Goal: Task Accomplishment & Management: Manage account settings

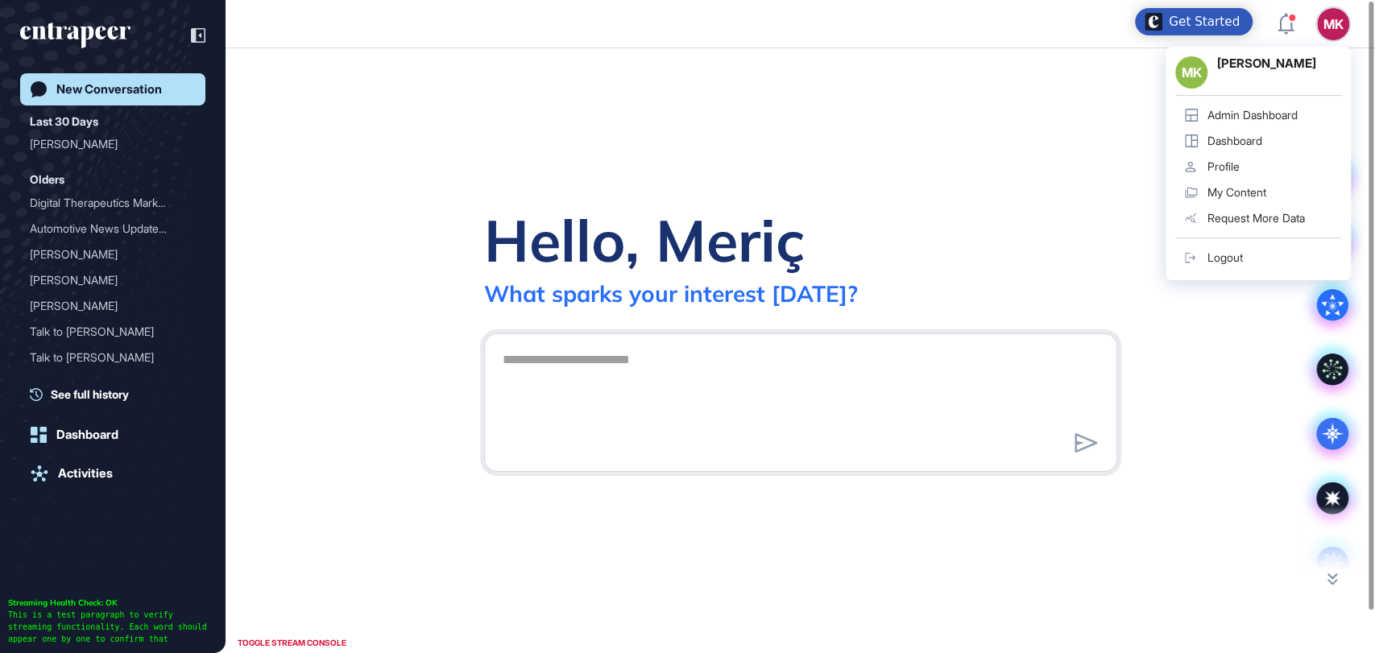
click at [1272, 112] on div "Admin Dashboard" at bounding box center [1252, 115] width 90 height 13
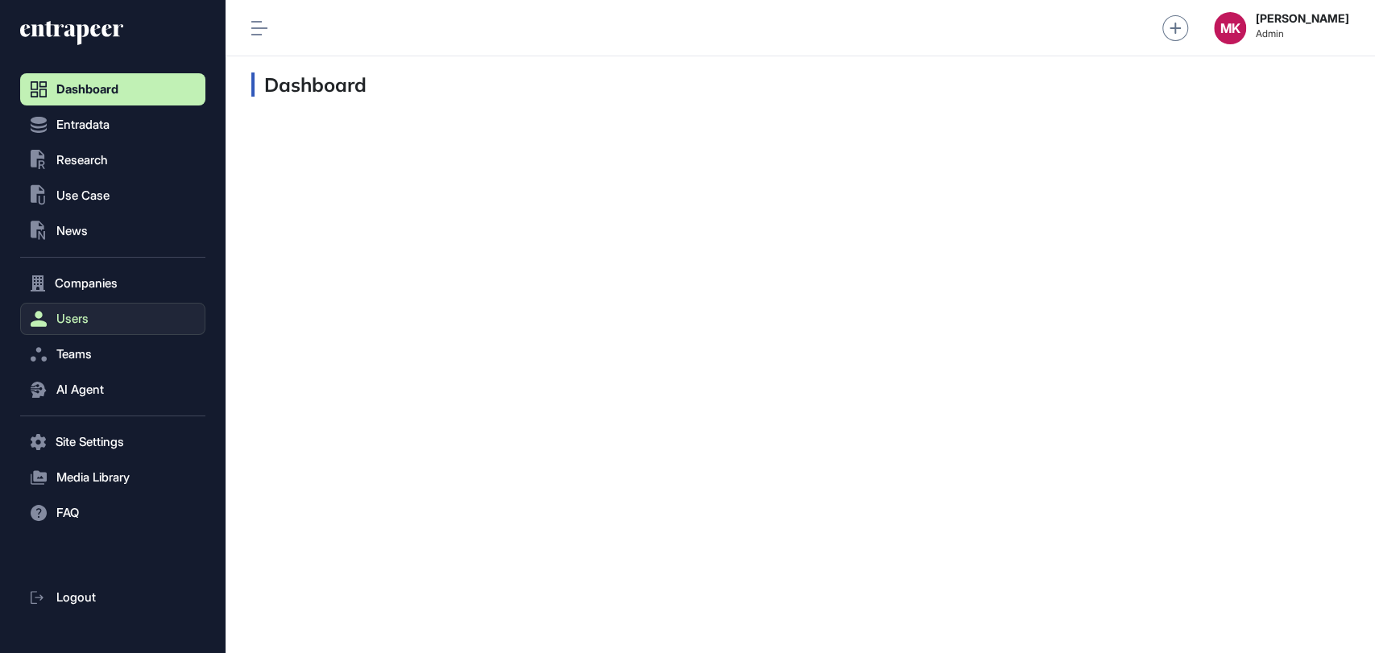
click at [97, 316] on button "Users" at bounding box center [112, 319] width 185 height 32
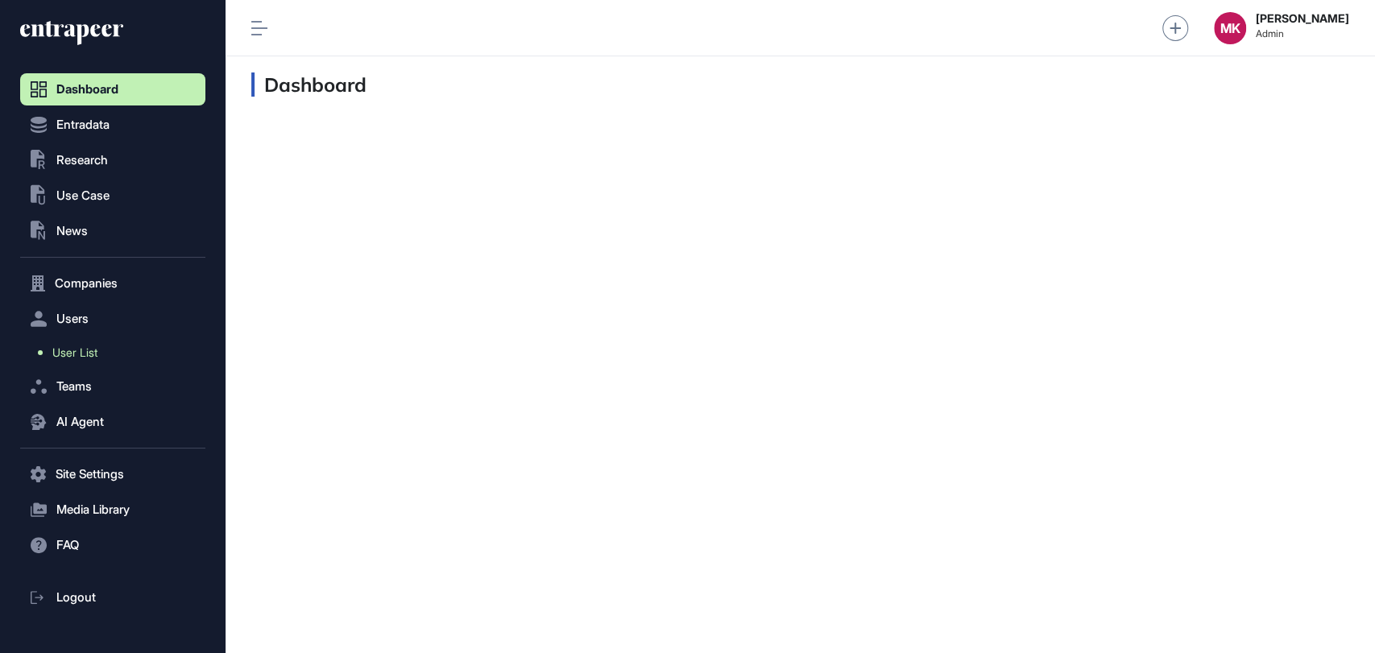
click at [93, 350] on span "User List" at bounding box center [74, 352] width 45 height 13
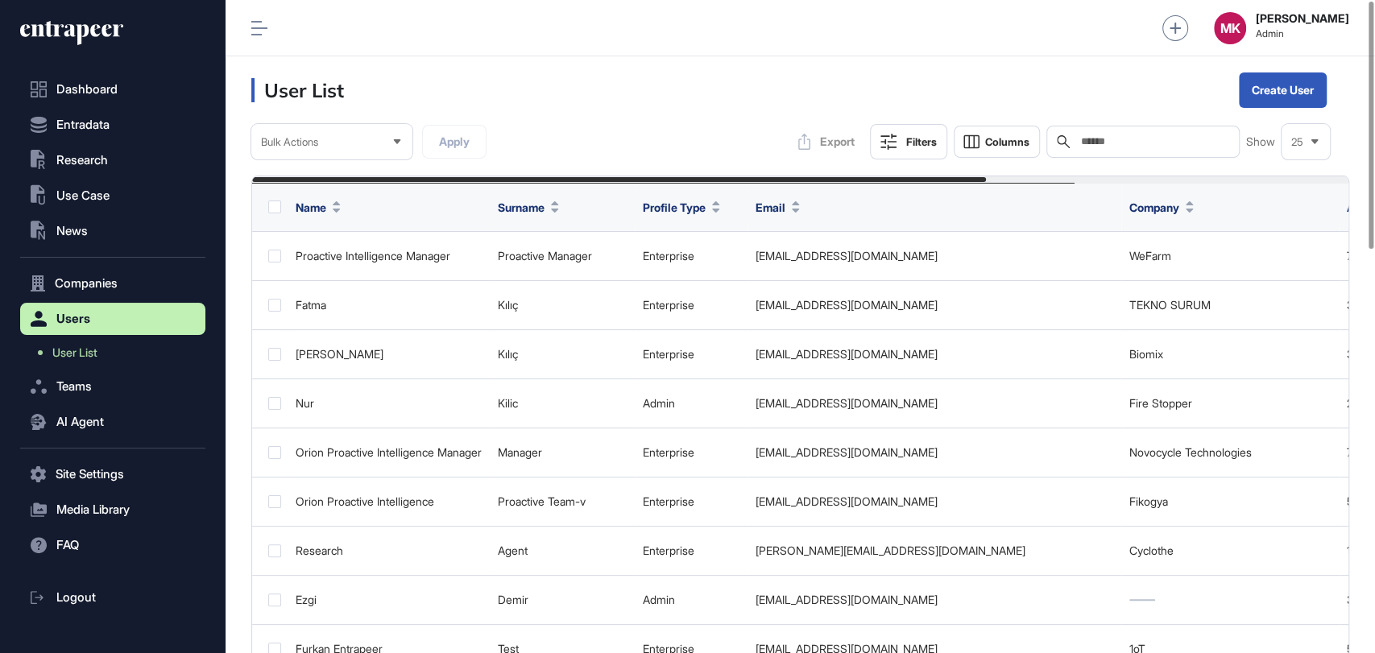
click at [1105, 144] on input "text" at bounding box center [1154, 141] width 150 height 13
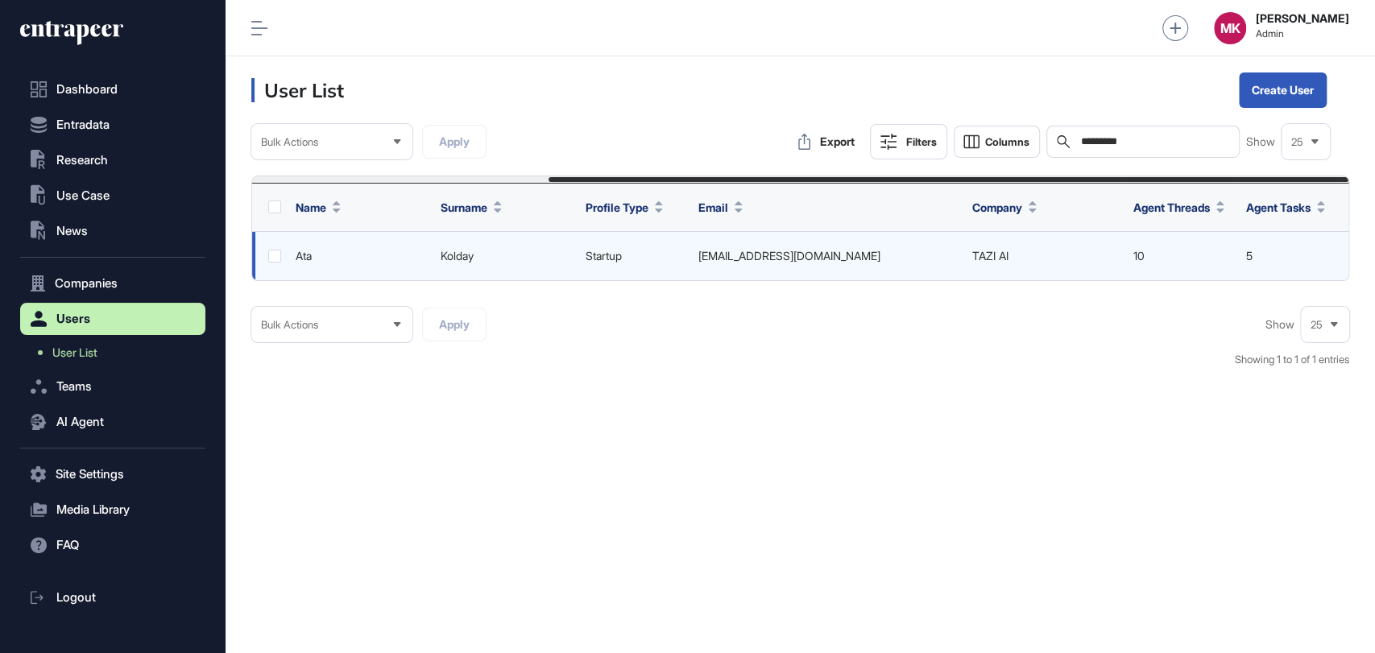
scroll to position [0, 406]
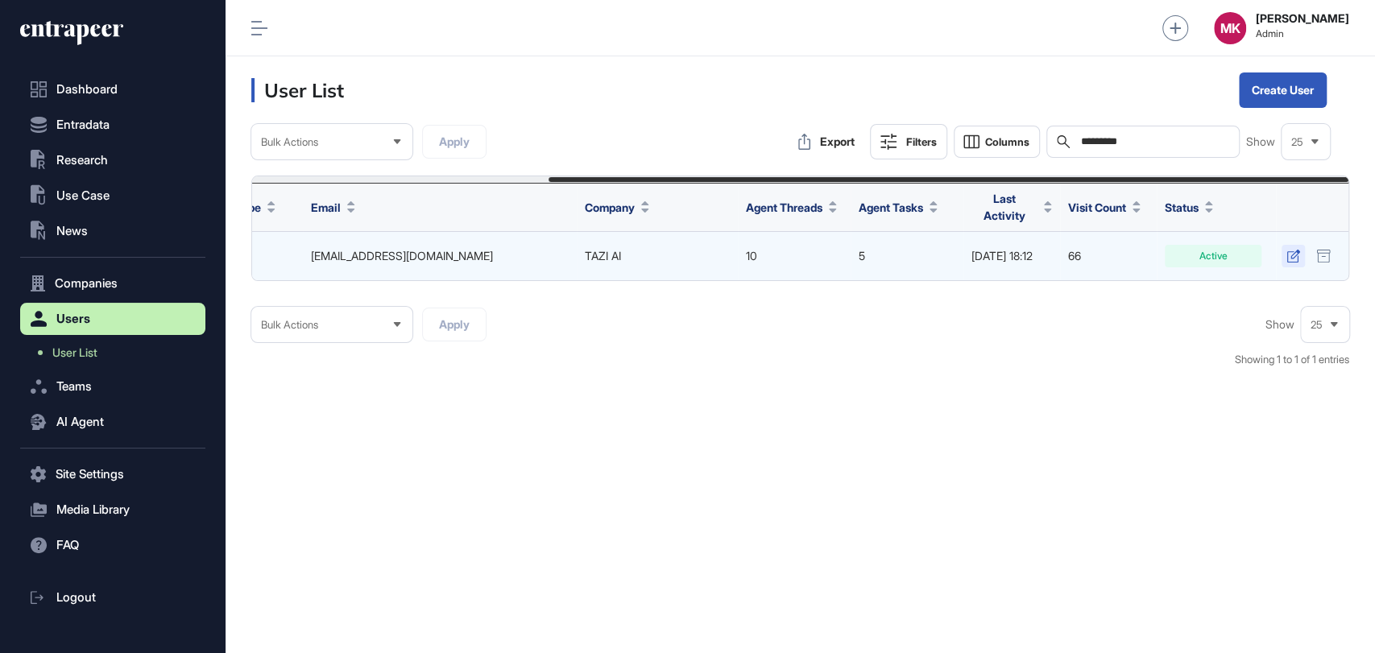
type input "*********"
click at [1288, 254] on icon at bounding box center [1292, 256] width 13 height 13
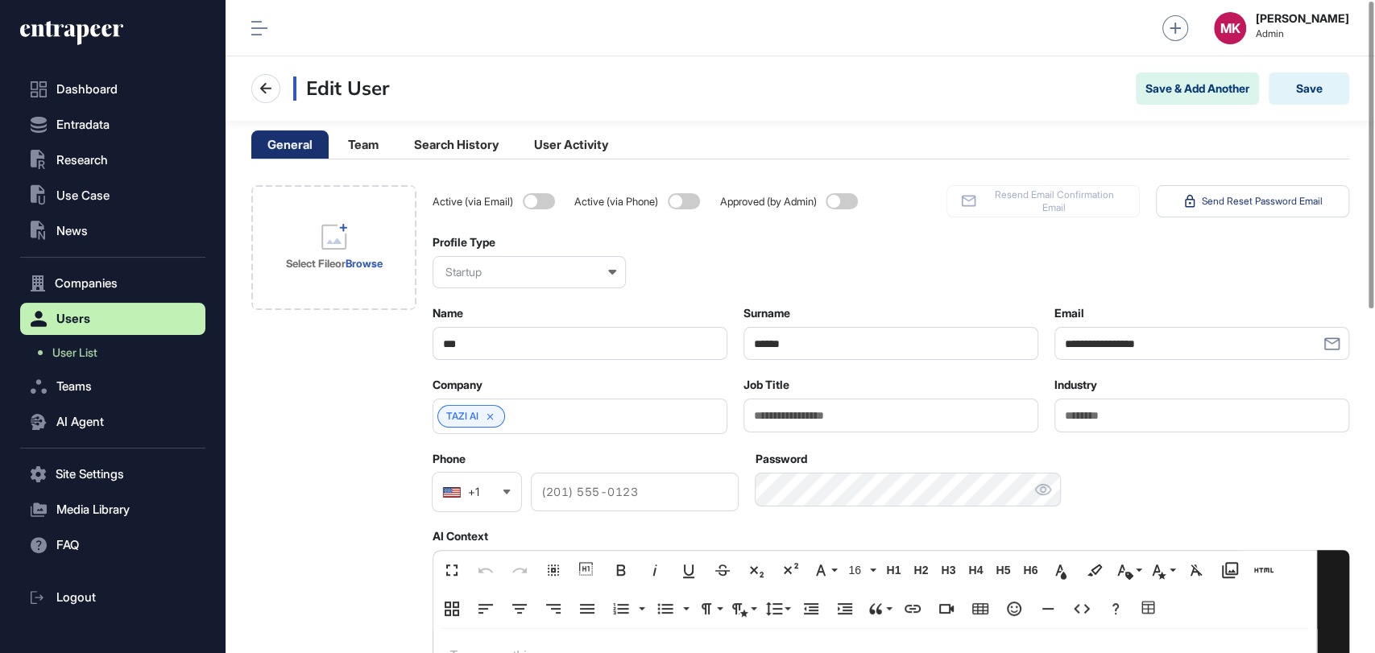
click at [512, 272] on div "Startup" at bounding box center [528, 272] width 193 height 32
click at [467, 367] on div "Admin" at bounding box center [528, 375] width 190 height 25
click at [1309, 76] on button "Save" at bounding box center [1308, 88] width 81 height 32
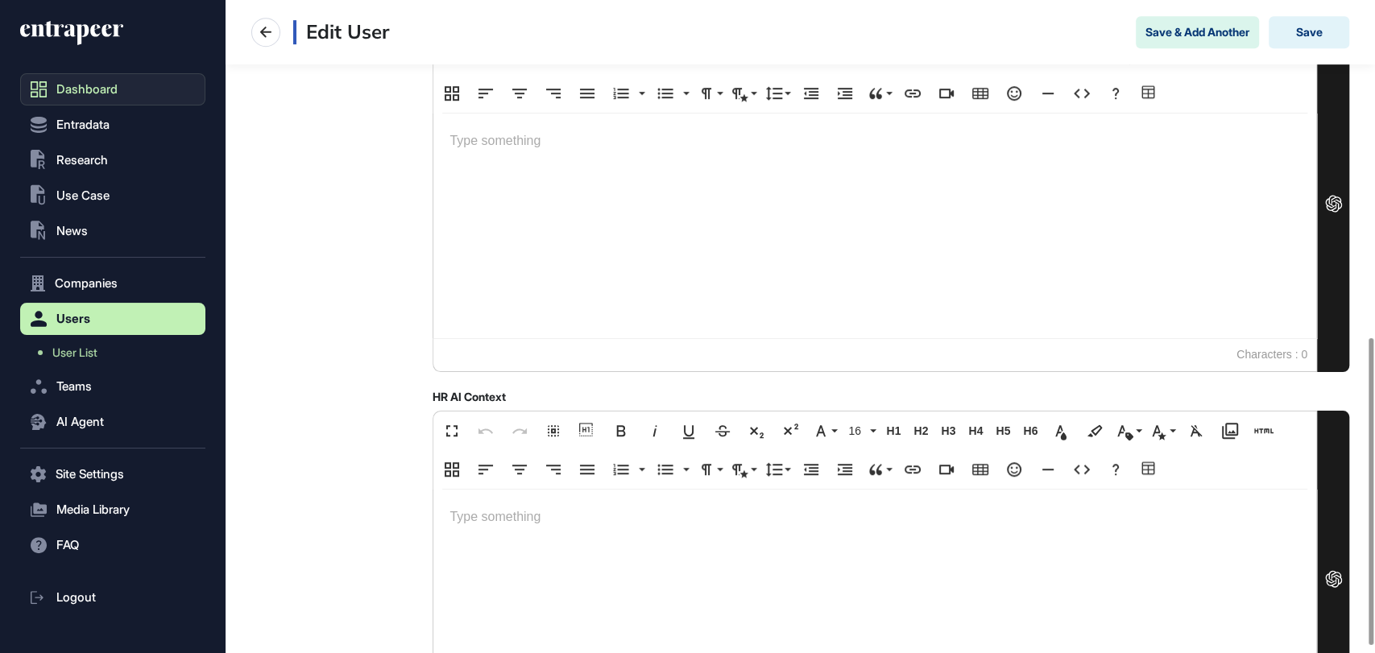
scroll to position [268, 0]
